Goal: Task Accomplishment & Management: Complete application form

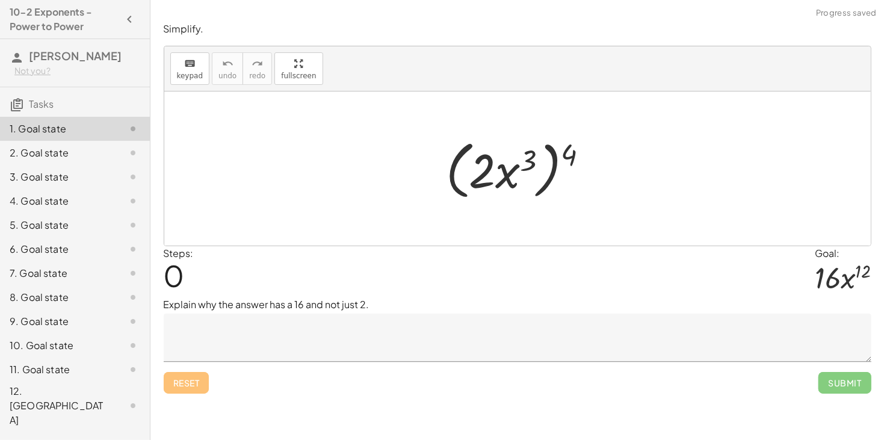
click at [615, 356] on textarea at bounding box center [518, 338] width 708 height 48
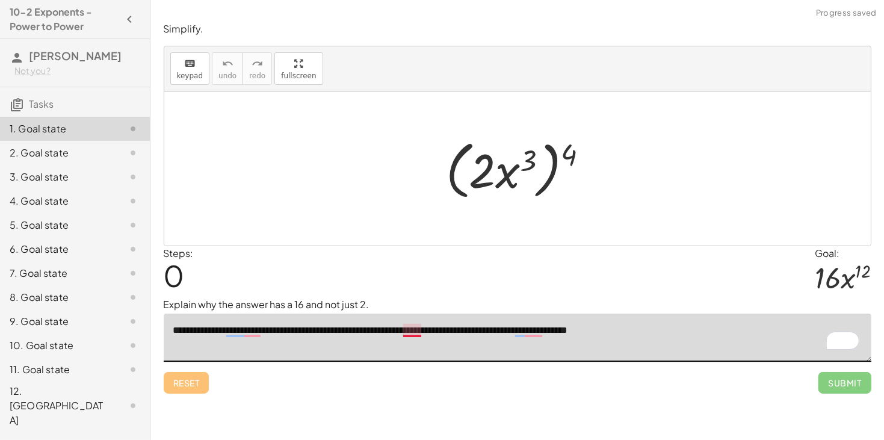
click at [417, 337] on textarea "**********" at bounding box center [518, 338] width 708 height 48
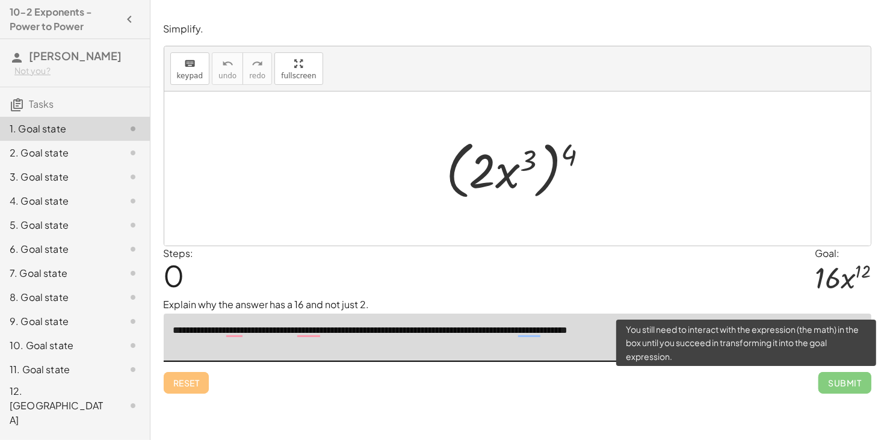
type textarea "**********"
click at [834, 389] on span "Submit" at bounding box center [845, 383] width 52 height 22
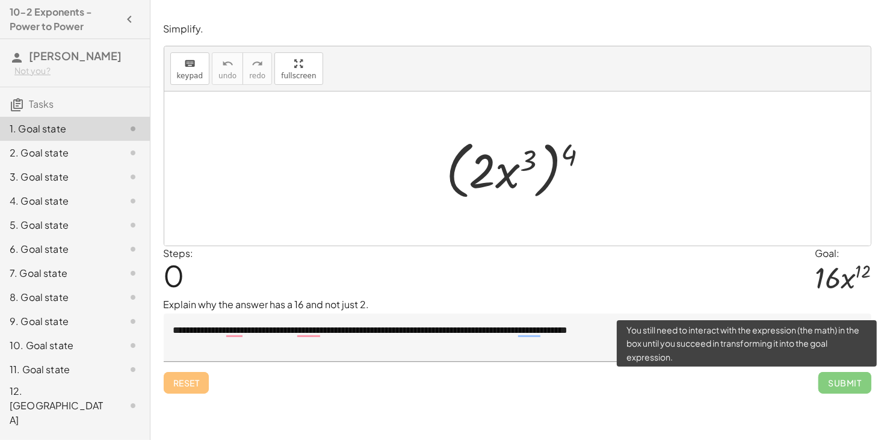
click at [851, 388] on span "Submit" at bounding box center [845, 383] width 52 height 22
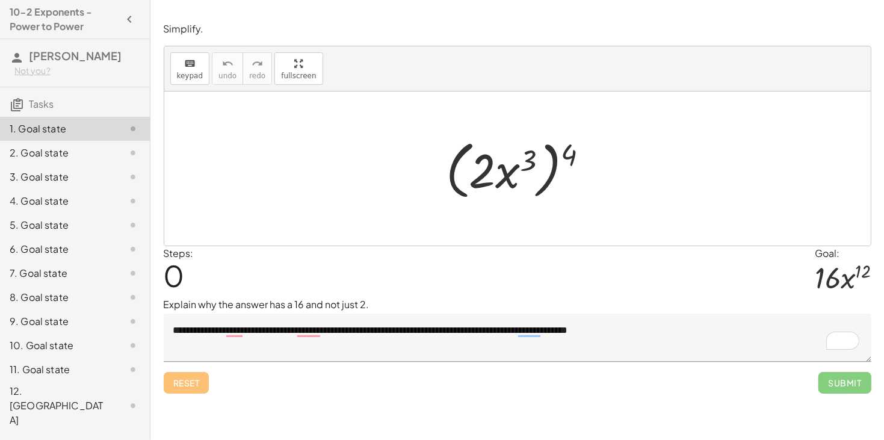
click at [561, 154] on div at bounding box center [522, 168] width 164 height 69
drag, startPoint x: 569, startPoint y: 155, endPoint x: 495, endPoint y: 148, distance: 73.7
click at [495, 148] on div at bounding box center [522, 168] width 164 height 69
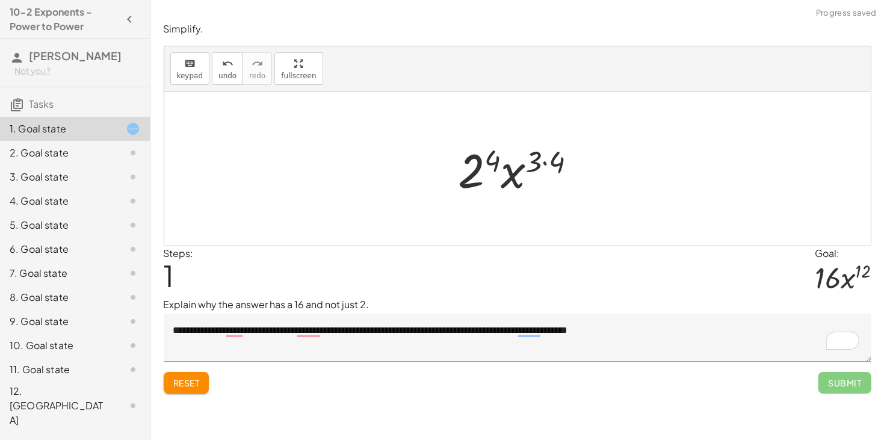
click at [474, 169] on div at bounding box center [523, 169] width 140 height 62
click at [535, 163] on div at bounding box center [522, 169] width 141 height 62
click at [546, 164] on div at bounding box center [522, 169] width 141 height 62
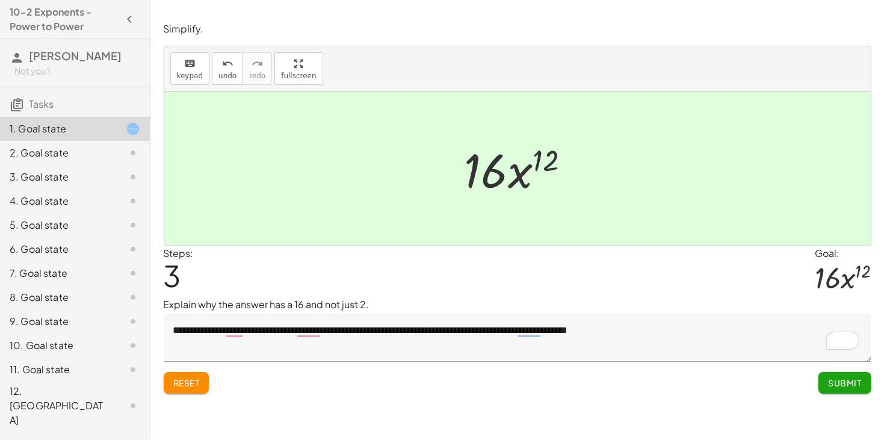
click at [882, 377] on div "**********" at bounding box center [517, 220] width 734 height 440
click at [854, 392] on button "Submit" at bounding box center [845, 383] width 52 height 22
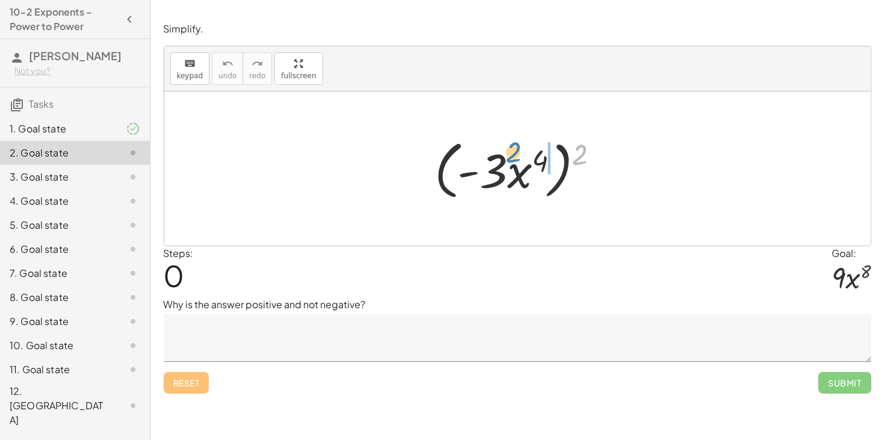
drag, startPoint x: 585, startPoint y: 155, endPoint x: 528, endPoint y: 152, distance: 56.6
click at [528, 152] on div at bounding box center [522, 168] width 187 height 69
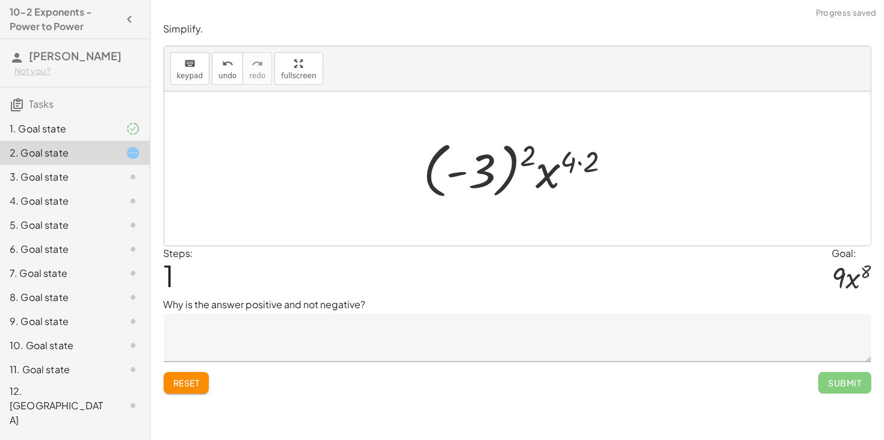
click at [575, 160] on div at bounding box center [521, 168] width 209 height 67
click at [574, 164] on div at bounding box center [521, 168] width 209 height 67
click at [578, 163] on div at bounding box center [521, 168] width 209 height 67
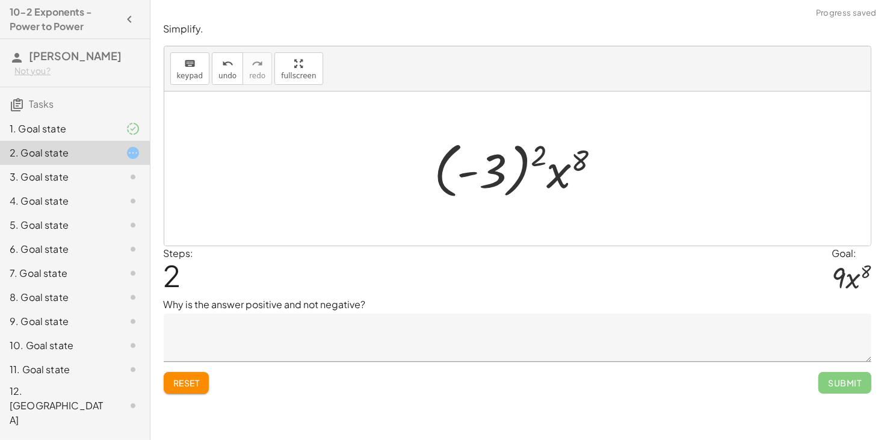
click at [543, 155] on div at bounding box center [522, 168] width 188 height 67
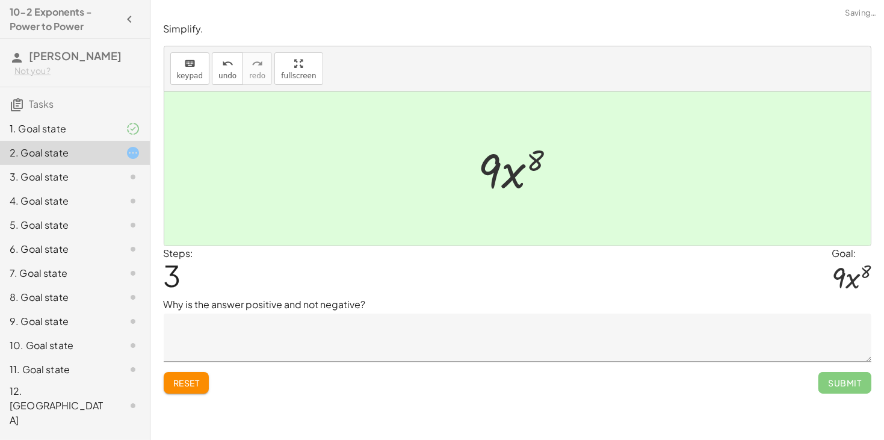
click at [429, 346] on textarea at bounding box center [518, 338] width 708 height 48
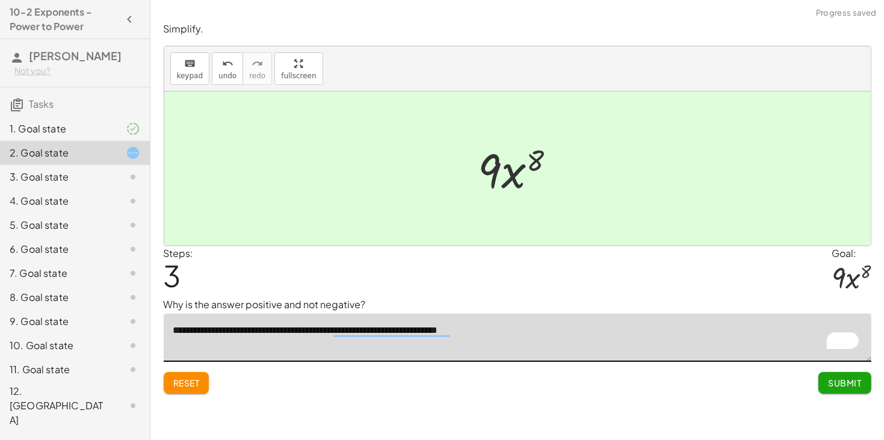
type textarea "**********"
click at [833, 389] on button "Submit" at bounding box center [845, 383] width 52 height 22
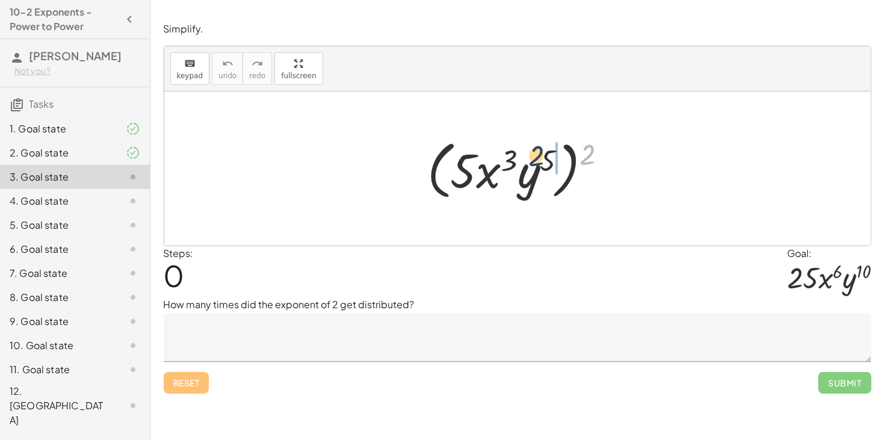
drag, startPoint x: 585, startPoint y: 154, endPoint x: 533, endPoint y: 155, distance: 51.8
click at [533, 155] on div at bounding box center [522, 168] width 202 height 69
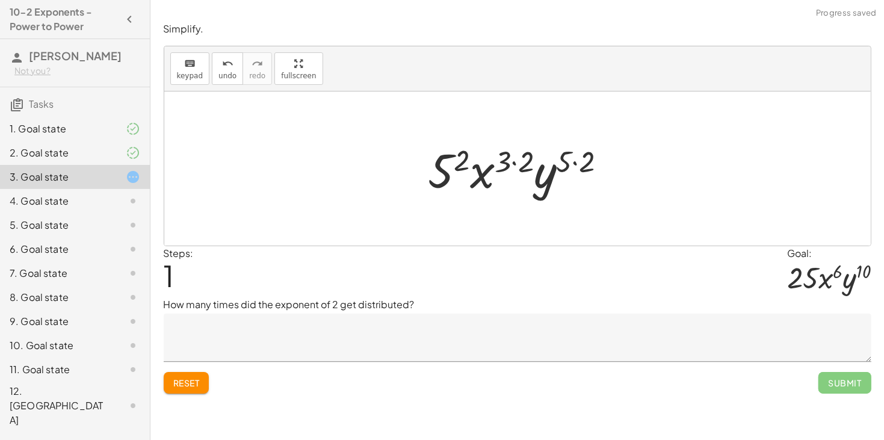
click at [568, 160] on div at bounding box center [523, 169] width 200 height 62
click at [523, 160] on div at bounding box center [523, 169] width 200 height 62
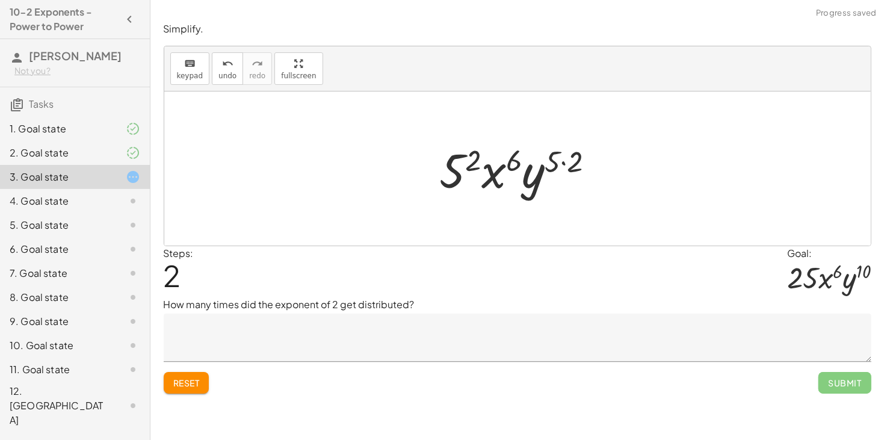
click at [473, 157] on div at bounding box center [522, 169] width 176 height 62
click at [546, 150] on div at bounding box center [522, 169] width 187 height 62
click at [556, 158] on div at bounding box center [522, 169] width 187 height 62
click at [569, 160] on div at bounding box center [522, 169] width 187 height 62
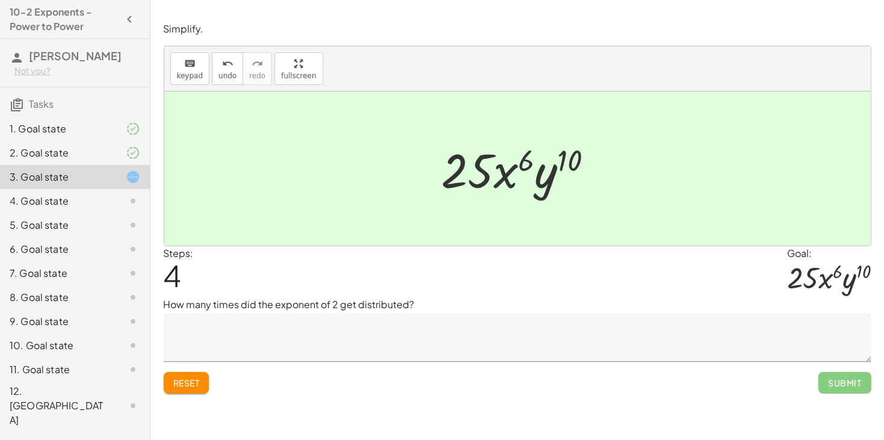
click at [462, 334] on textarea at bounding box center [518, 338] width 708 height 48
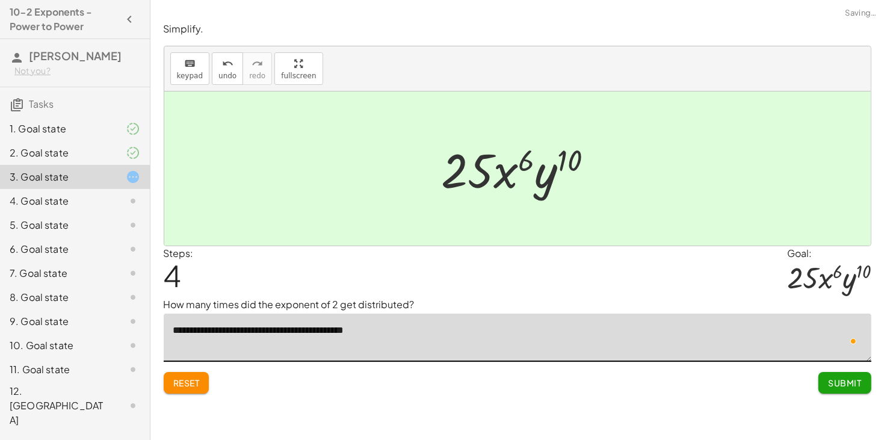
type textarea "**********"
click at [828, 390] on button "Submit" at bounding box center [845, 383] width 52 height 22
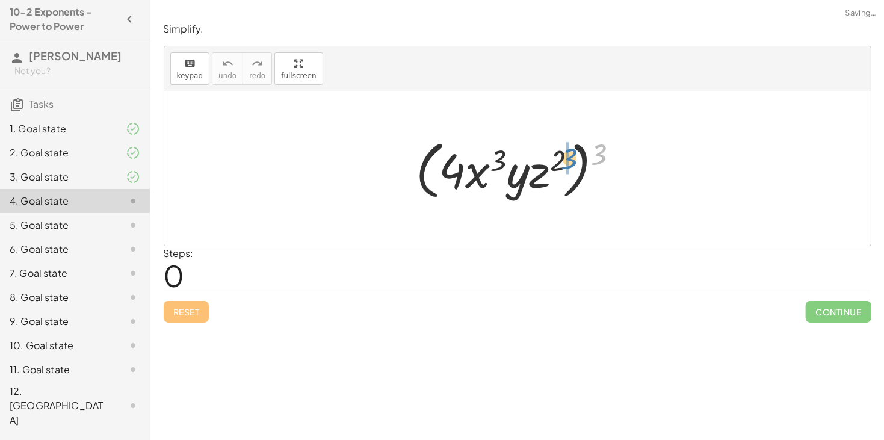
drag, startPoint x: 594, startPoint y: 147, endPoint x: 561, endPoint y: 152, distance: 33.4
click at [561, 152] on div at bounding box center [522, 168] width 225 height 69
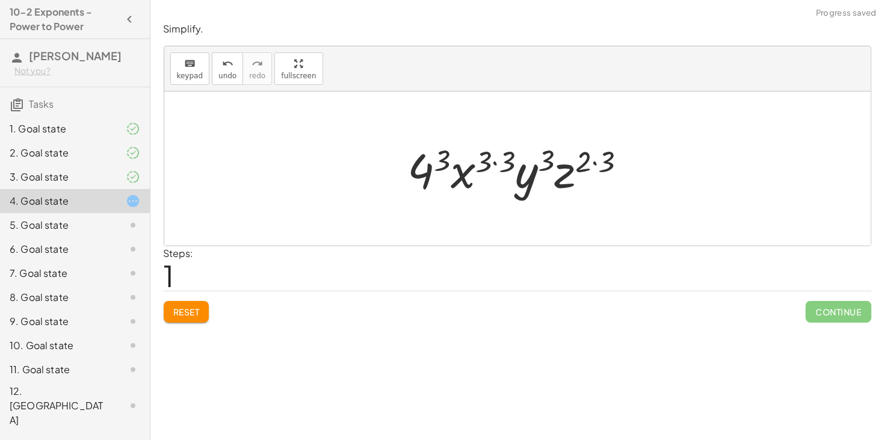
click at [586, 155] on div at bounding box center [522, 169] width 240 height 62
click at [592, 160] on div at bounding box center [522, 169] width 240 height 62
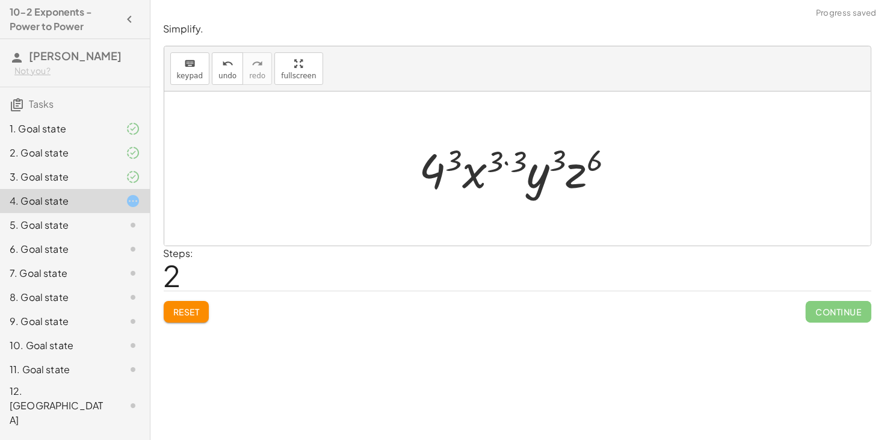
click at [550, 159] on div at bounding box center [522, 169] width 217 height 62
click at [510, 160] on div at bounding box center [522, 169] width 217 height 62
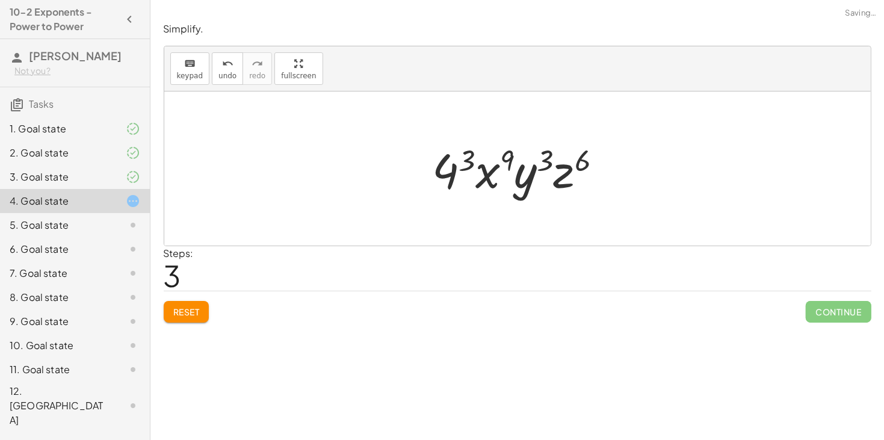
click at [464, 158] on div at bounding box center [522, 169] width 191 height 62
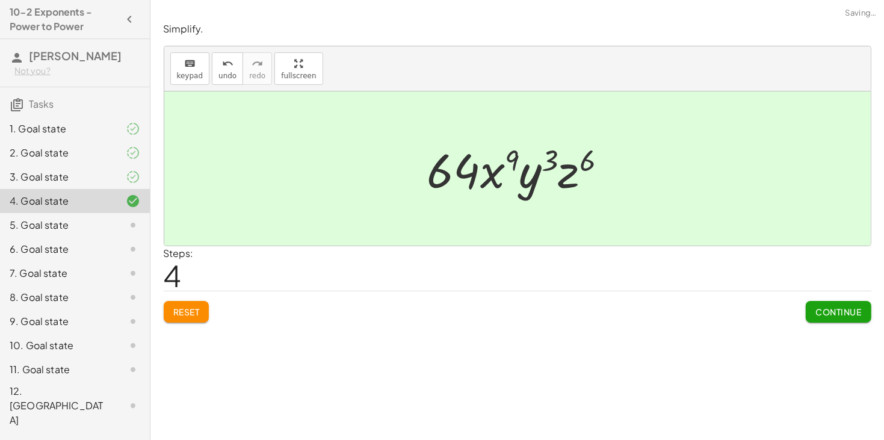
click at [847, 297] on div "Continue" at bounding box center [838, 306] width 65 height 31
click at [845, 309] on span "Continue" at bounding box center [839, 311] width 46 height 11
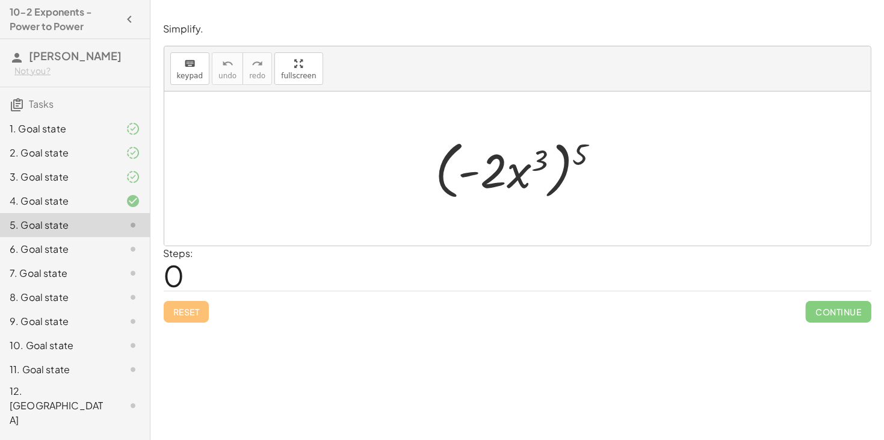
click at [515, 171] on div at bounding box center [522, 168] width 186 height 69
click at [570, 158] on div at bounding box center [522, 168] width 186 height 69
drag, startPoint x: 583, startPoint y: 157, endPoint x: 542, endPoint y: 155, distance: 40.4
click at [542, 155] on div at bounding box center [522, 168] width 186 height 69
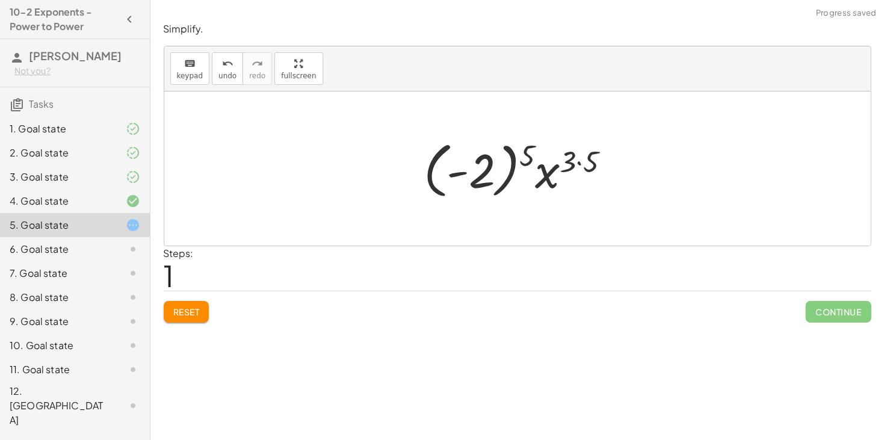
click at [585, 161] on div at bounding box center [522, 168] width 208 height 67
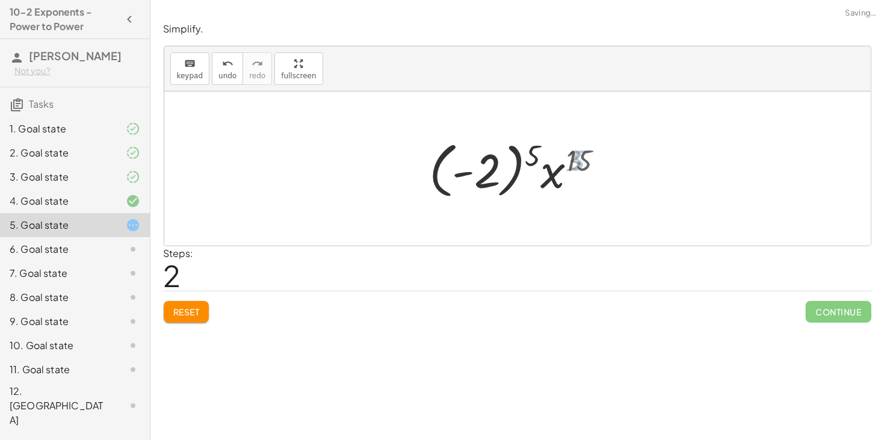
click at [503, 154] on div at bounding box center [521, 168] width 195 height 67
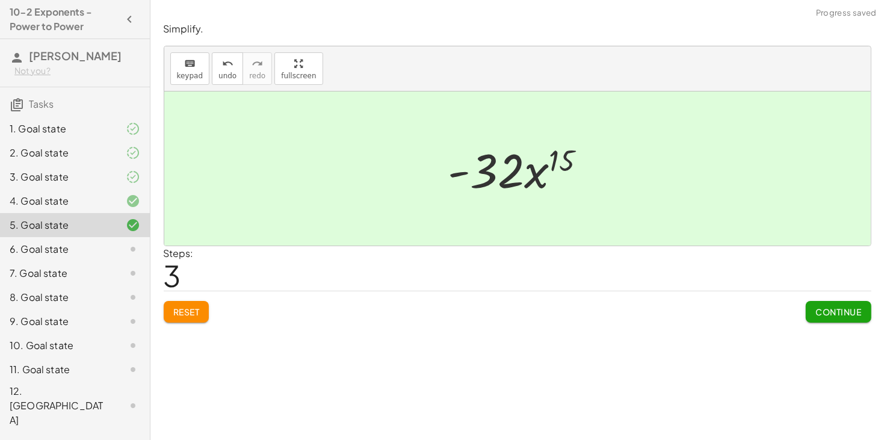
click at [849, 315] on span "Continue" at bounding box center [839, 311] width 46 height 11
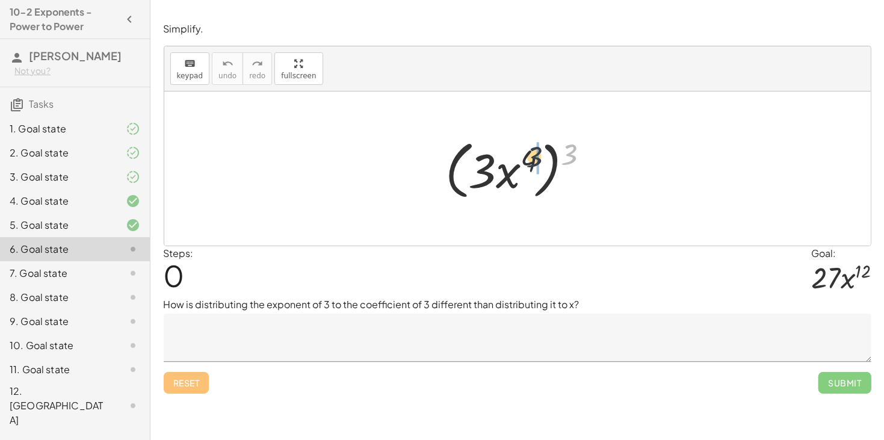
drag, startPoint x: 568, startPoint y: 153, endPoint x: 532, endPoint y: 157, distance: 36.9
click at [532, 157] on div at bounding box center [522, 168] width 166 height 69
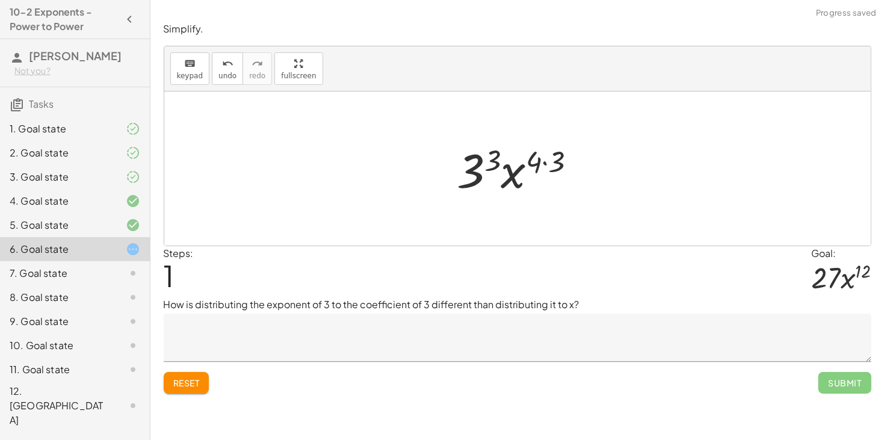
click at [532, 157] on div at bounding box center [521, 169] width 141 height 62
click at [551, 159] on div at bounding box center [521, 169] width 141 height 62
click at [495, 162] on div at bounding box center [522, 169] width 128 height 62
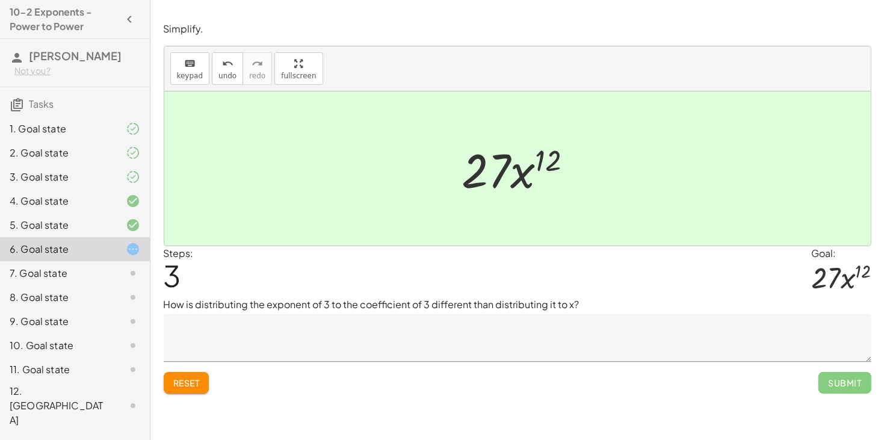
click at [500, 320] on textarea at bounding box center [518, 338] width 708 height 48
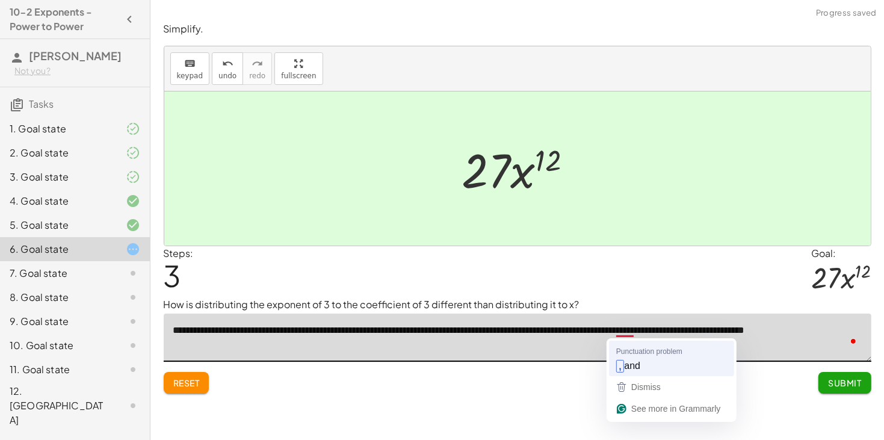
type textarea "**********"
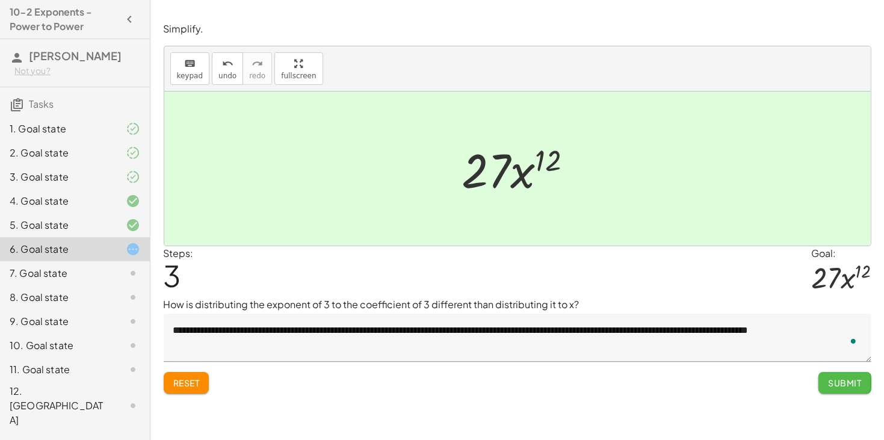
click at [849, 379] on span "Submit" at bounding box center [844, 382] width 33 height 11
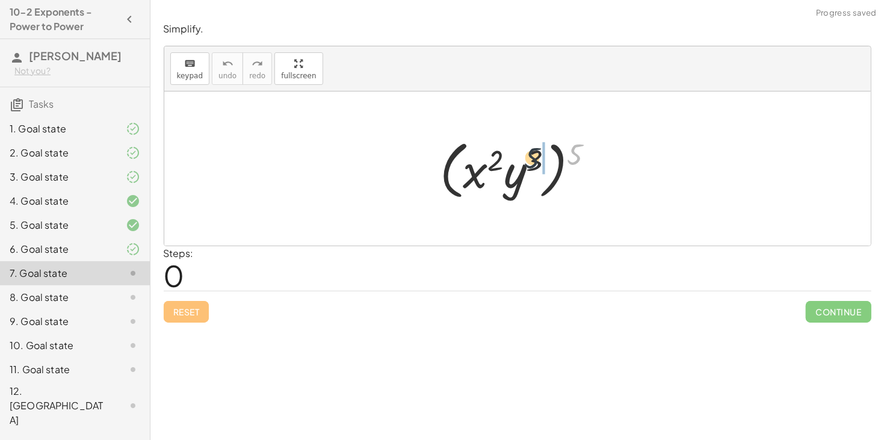
drag, startPoint x: 571, startPoint y: 154, endPoint x: 530, endPoint y: 159, distance: 41.3
click at [530, 159] on div at bounding box center [522, 168] width 176 height 69
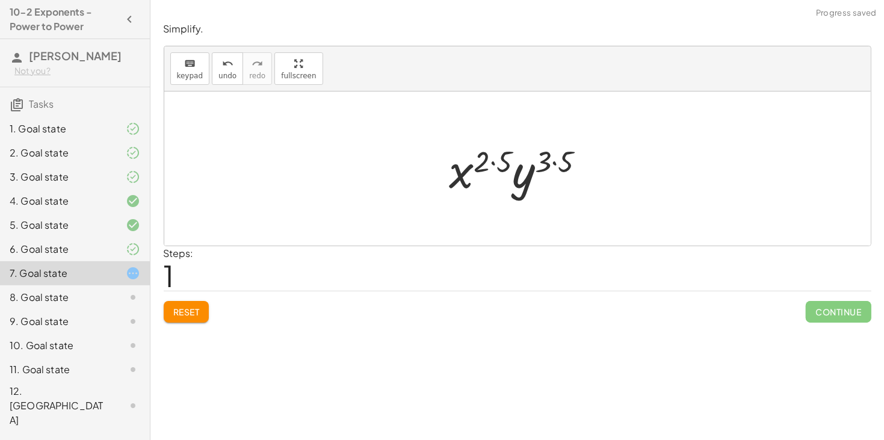
click at [553, 161] on div at bounding box center [523, 169] width 158 height 62
click at [507, 160] on div at bounding box center [522, 169] width 144 height 62
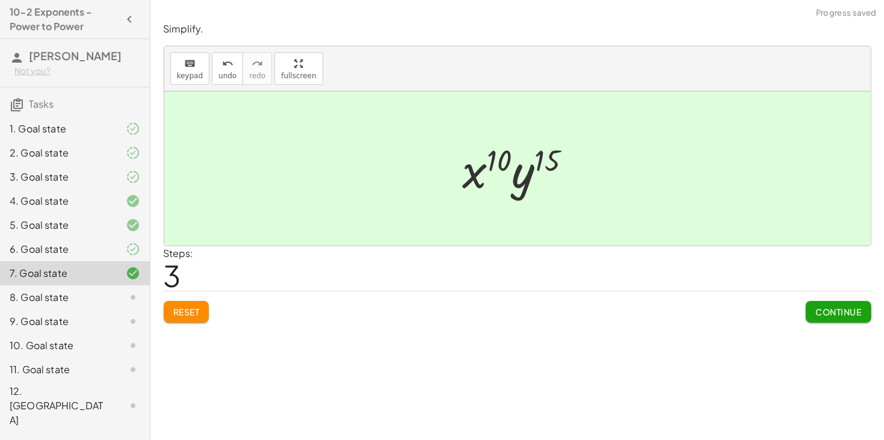
click at [831, 317] on span "Continue" at bounding box center [839, 311] width 46 height 11
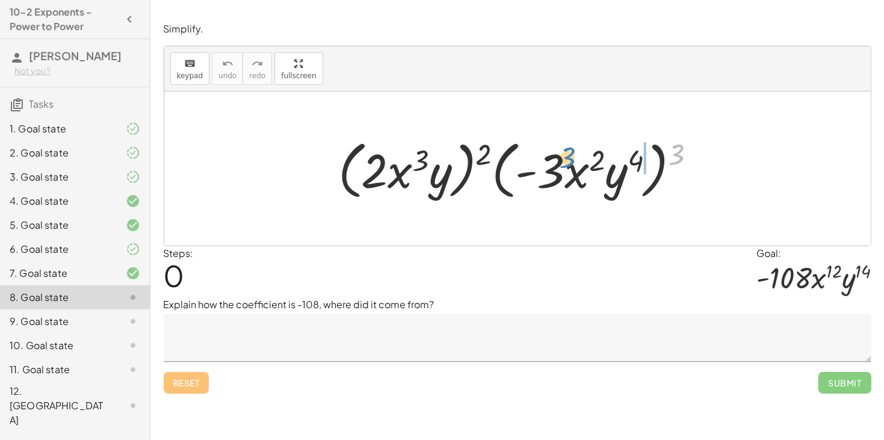
drag, startPoint x: 675, startPoint y: 157, endPoint x: 560, endPoint y: 154, distance: 115.0
click at [560, 154] on div at bounding box center [522, 168] width 380 height 69
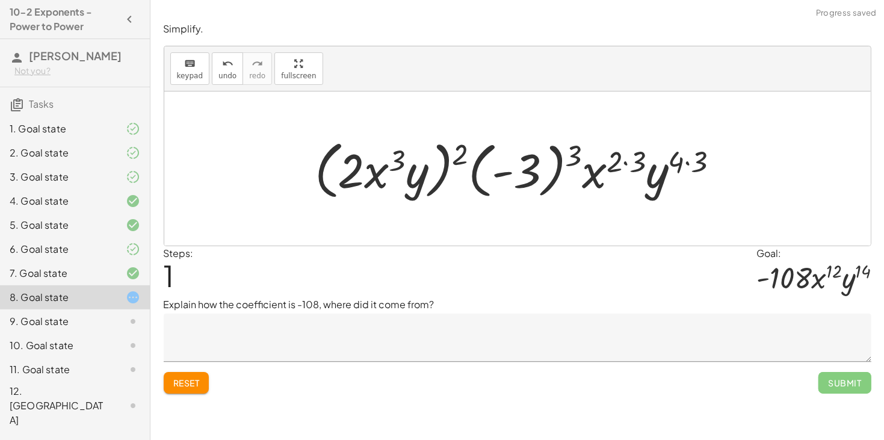
click at [558, 152] on div at bounding box center [522, 168] width 426 height 69
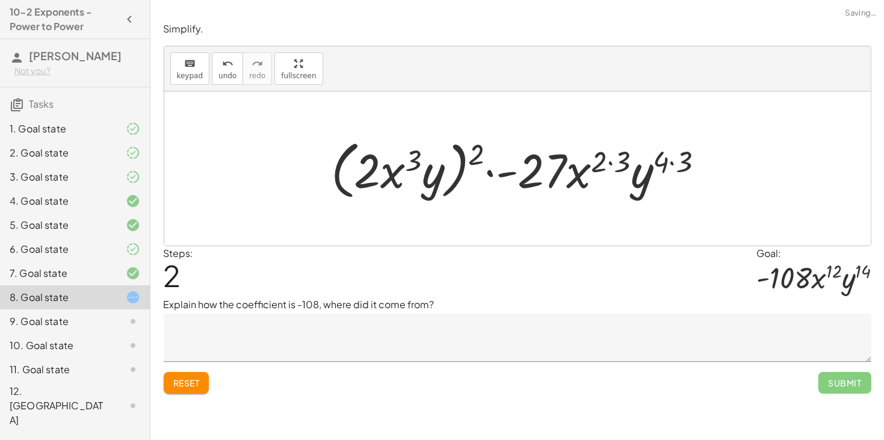
click at [586, 157] on div at bounding box center [522, 168] width 395 height 69
click at [595, 160] on div at bounding box center [522, 168] width 395 height 69
click at [621, 165] on div at bounding box center [522, 168] width 395 height 69
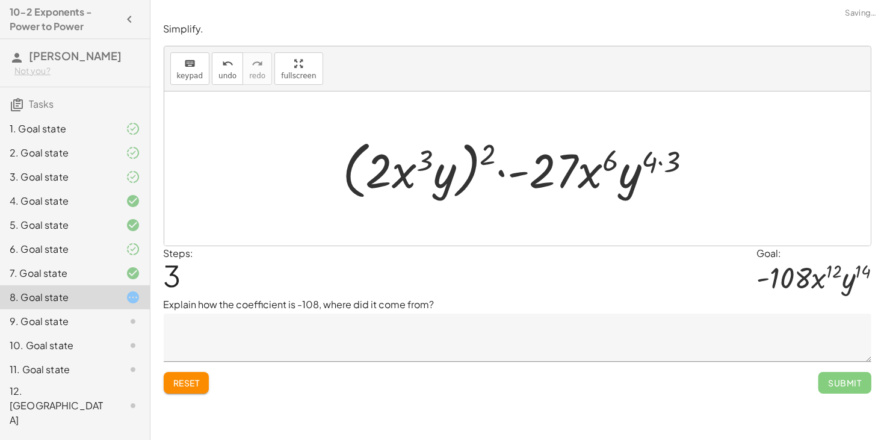
click at [652, 165] on div at bounding box center [522, 168] width 371 height 69
click at [656, 158] on div at bounding box center [522, 168] width 371 height 69
click at [657, 161] on div at bounding box center [522, 168] width 371 height 69
click at [654, 166] on div at bounding box center [522, 168] width 371 height 69
click at [659, 164] on div at bounding box center [522, 168] width 371 height 69
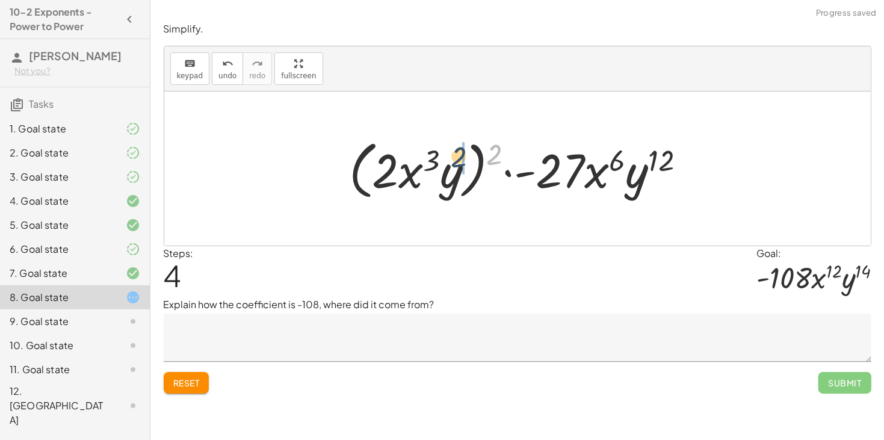
drag, startPoint x: 495, startPoint y: 149, endPoint x: 455, endPoint y: 152, distance: 40.4
click at [455, 152] on div at bounding box center [522, 168] width 358 height 69
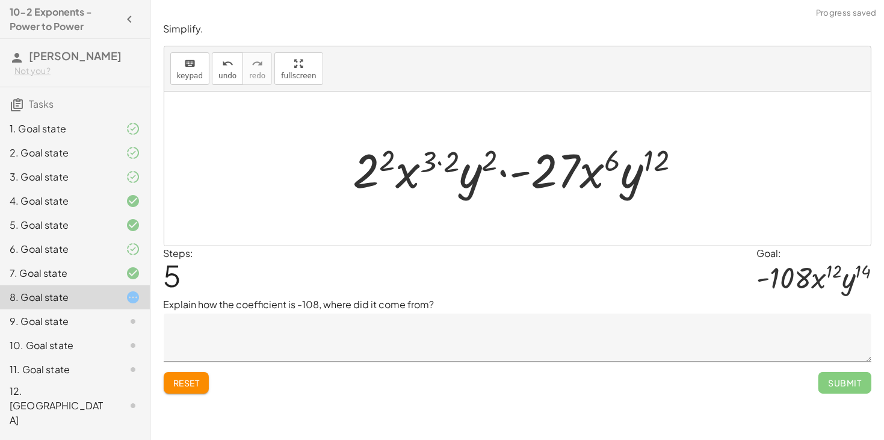
click at [461, 154] on div at bounding box center [521, 169] width 349 height 62
click at [430, 155] on div at bounding box center [521, 169] width 349 height 62
click at [386, 159] on div at bounding box center [521, 169] width 349 height 62
click at [386, 159] on div at bounding box center [522, 169] width 333 height 62
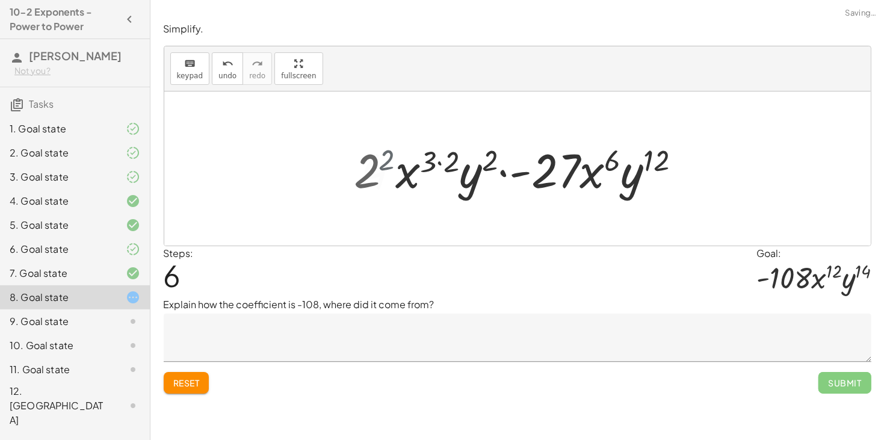
click at [386, 159] on div at bounding box center [522, 169] width 333 height 62
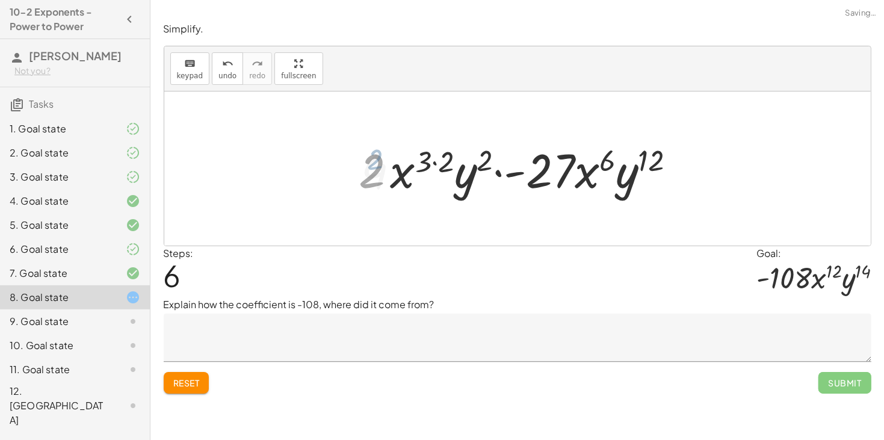
click at [386, 159] on div at bounding box center [522, 169] width 333 height 62
click at [424, 166] on div at bounding box center [522, 169] width 333 height 62
click at [417, 165] on div at bounding box center [522, 169] width 333 height 62
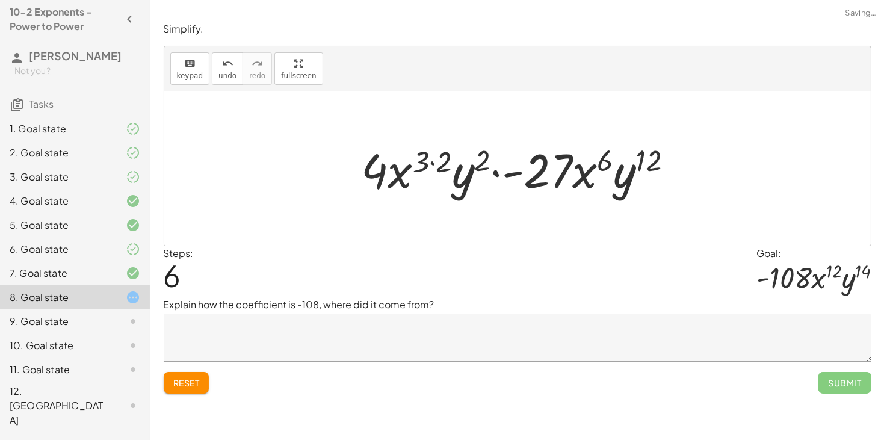
click at [429, 161] on div at bounding box center [522, 169] width 333 height 62
click at [450, 160] on div at bounding box center [522, 169] width 333 height 62
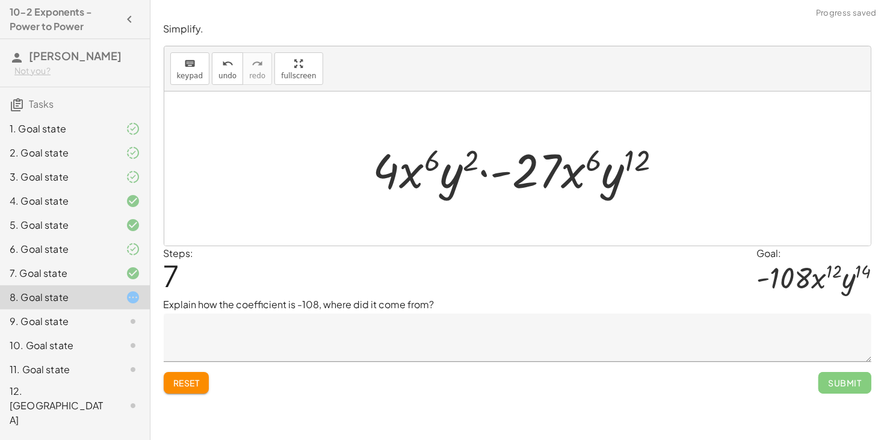
click at [467, 159] on div at bounding box center [522, 169] width 311 height 62
drag, startPoint x: 452, startPoint y: 176, endPoint x: 628, endPoint y: 170, distance: 175.9
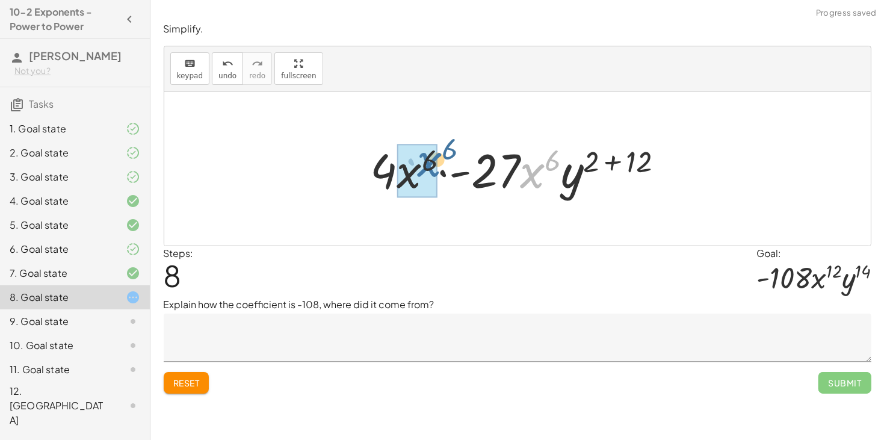
drag, startPoint x: 537, startPoint y: 169, endPoint x: 420, endPoint y: 159, distance: 117.8
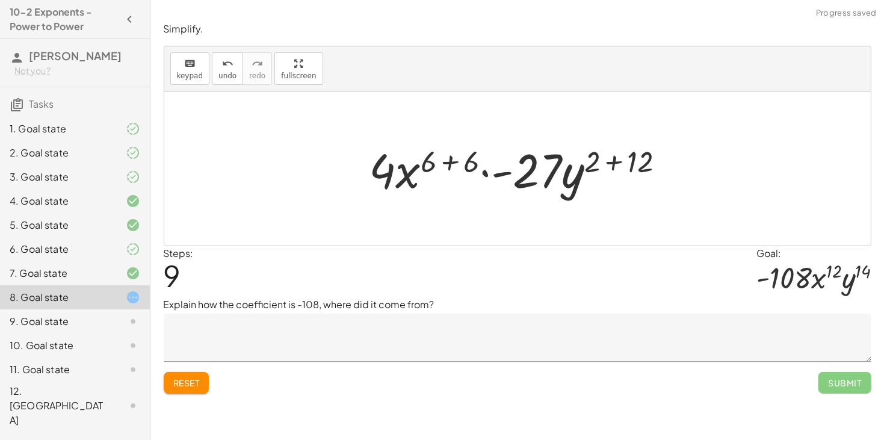
click at [445, 161] on div at bounding box center [522, 169] width 317 height 62
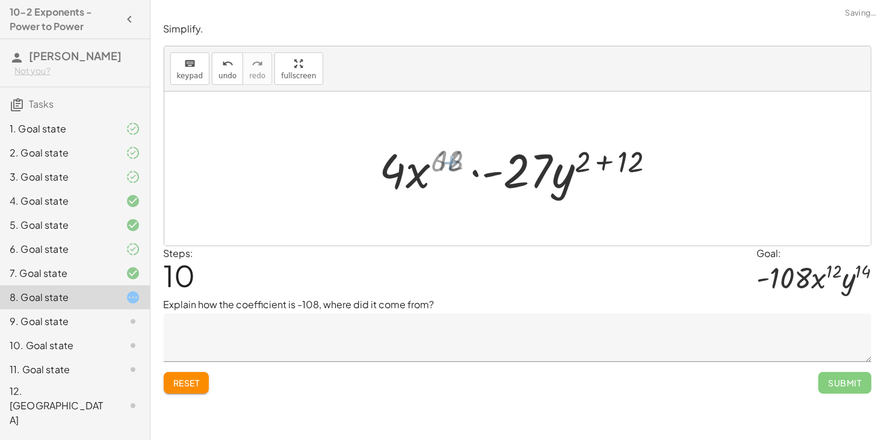
click at [445, 161] on div at bounding box center [522, 169] width 284 height 62
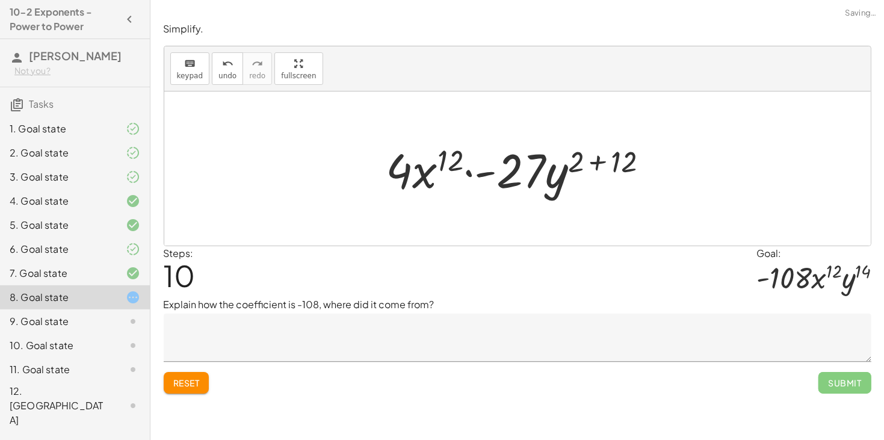
click at [619, 164] on div at bounding box center [522, 169] width 284 height 62
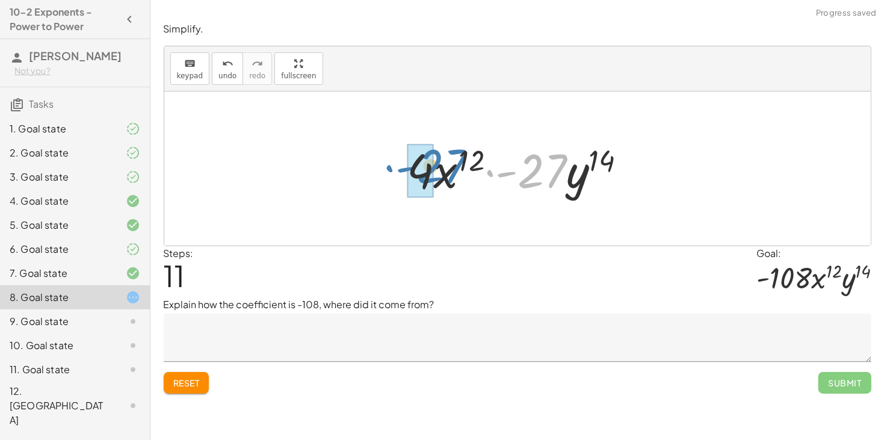
drag, startPoint x: 521, startPoint y: 181, endPoint x: 418, endPoint y: 175, distance: 103.7
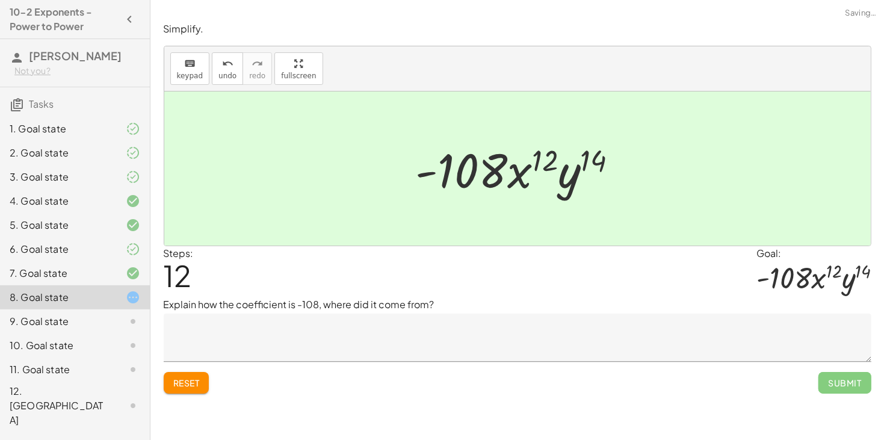
click at [385, 333] on textarea at bounding box center [518, 338] width 708 height 48
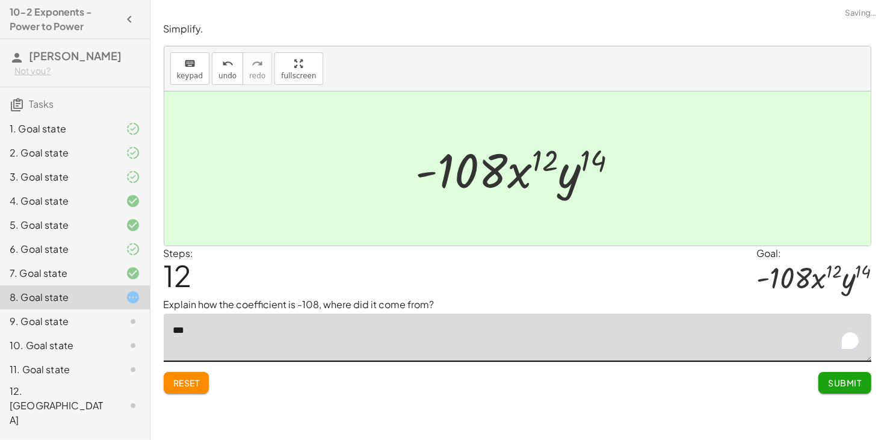
type textarea "****"
